Goal: Information Seeking & Learning: Learn about a topic

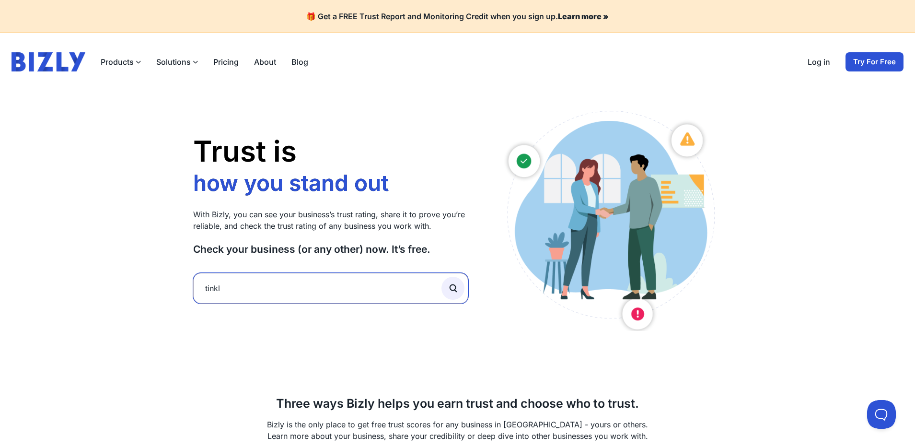
drag, startPoint x: 190, startPoint y: 283, endPoint x: 114, endPoint y: 276, distance: 77.0
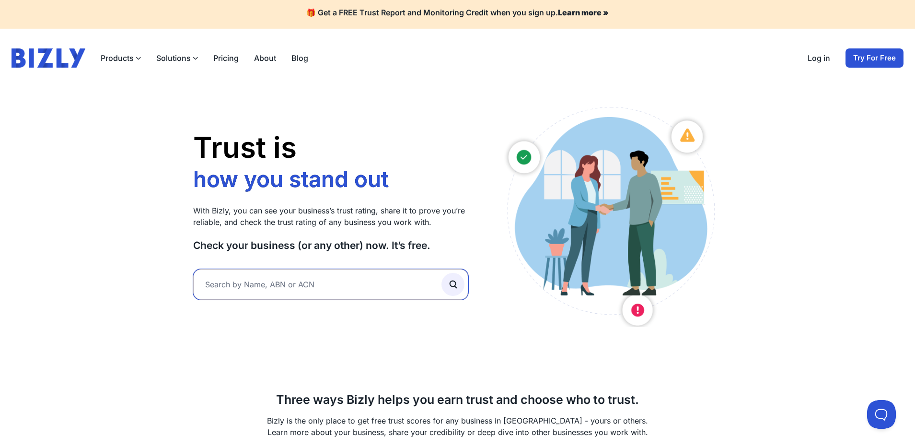
click at [279, 277] on input "text" at bounding box center [331, 284] width 276 height 31
type input "saasfa"
click at [455, 287] on icon "submit" at bounding box center [453, 284] width 11 height 11
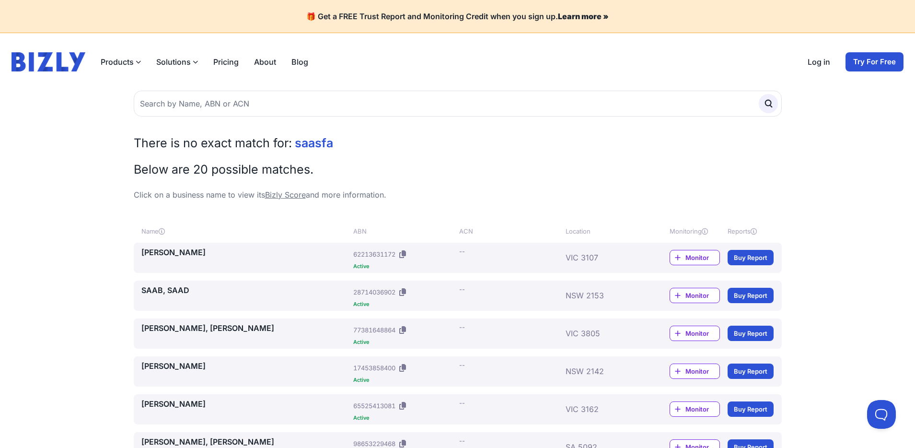
click at [164, 287] on link "SAAB, SAAD" at bounding box center [245, 290] width 208 height 12
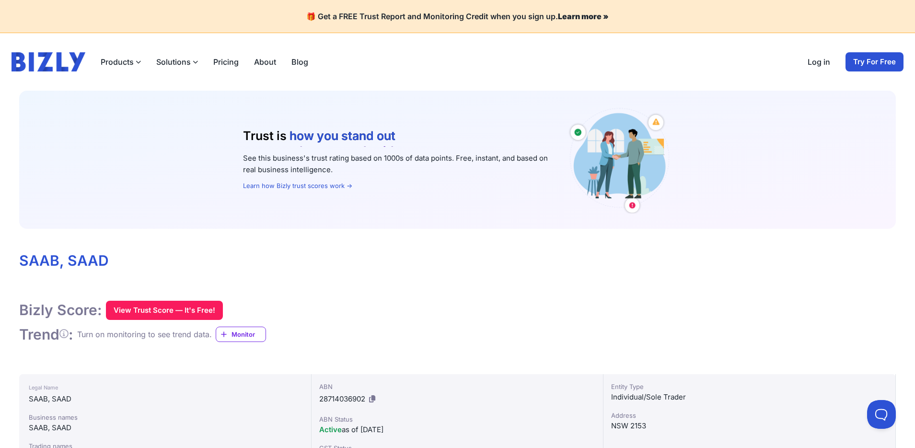
click at [313, 186] on link "Learn how Bizly trust scores work →" at bounding box center [297, 186] width 109 height 8
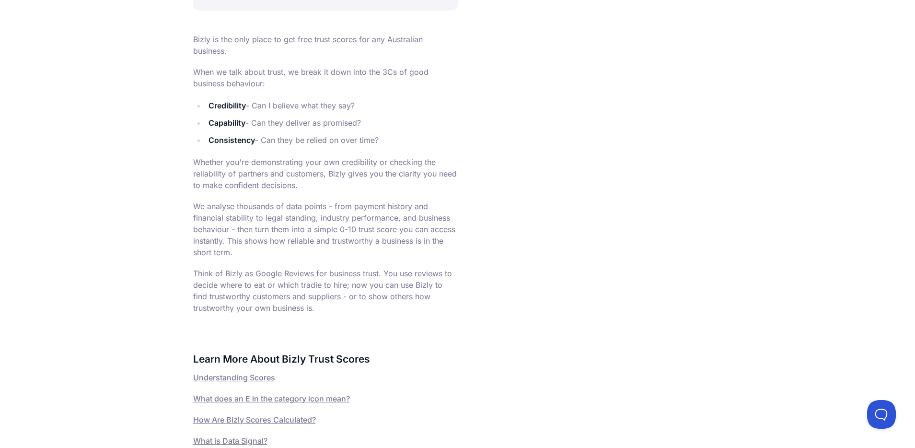
scroll to position [358, 0]
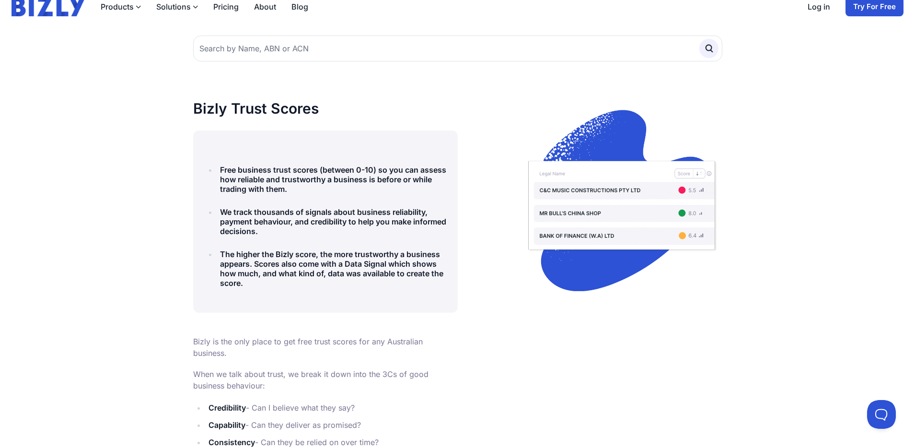
scroll to position [0, 0]
